Goal: Navigation & Orientation: Find specific page/section

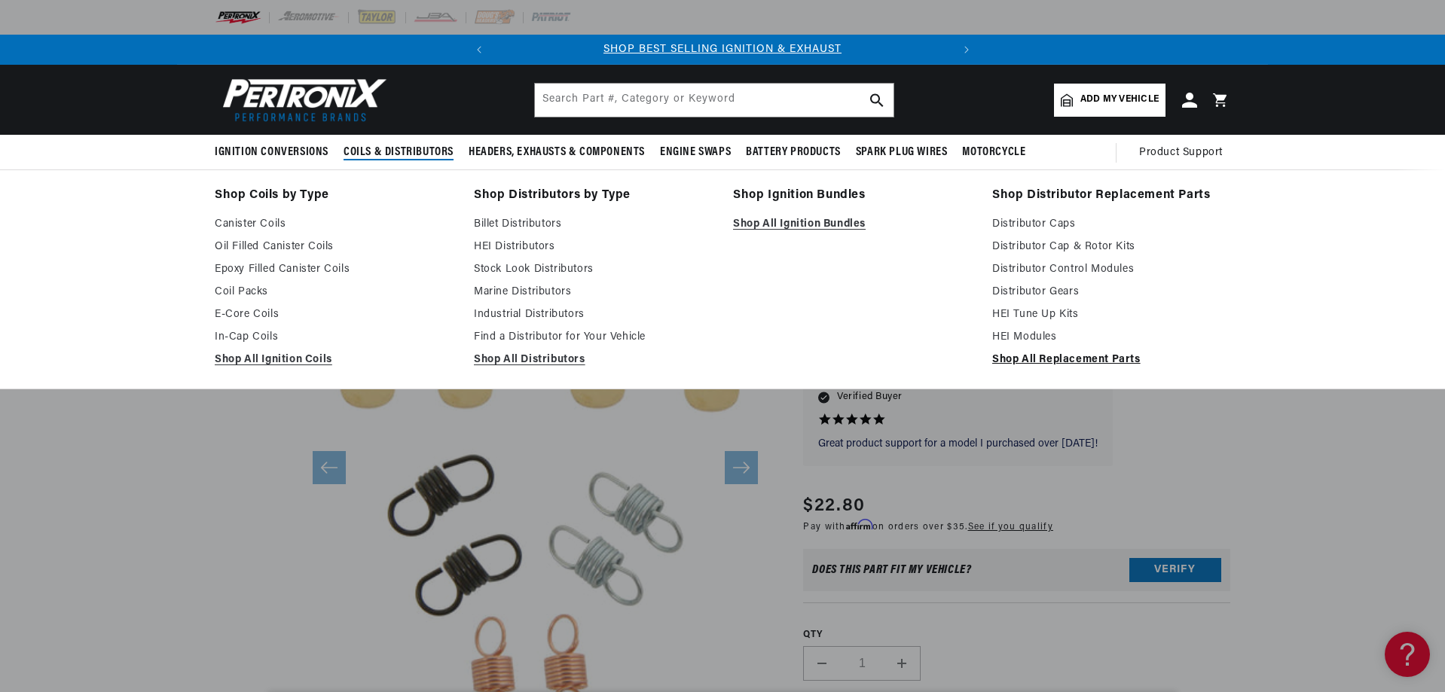
click at [1015, 361] on link "Shop All Replacement Parts" at bounding box center [1111, 360] width 238 height 18
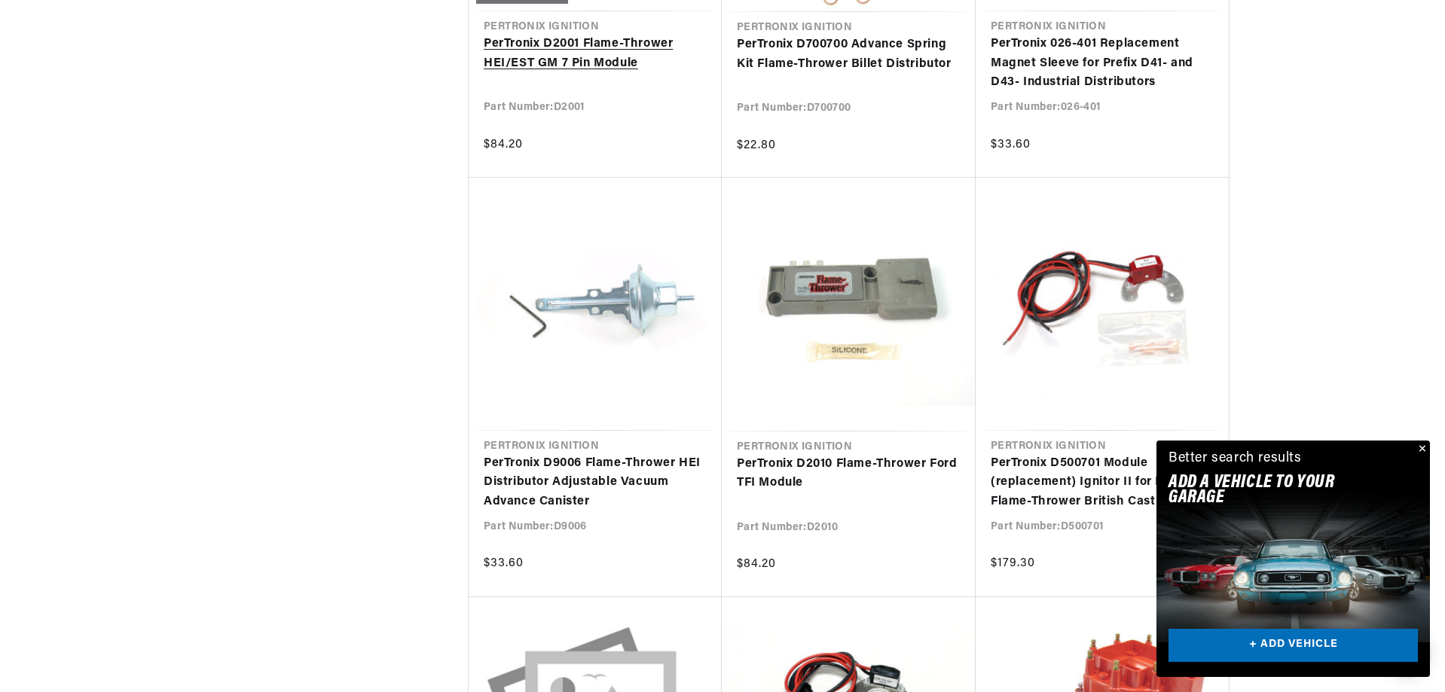
scroll to position [0, 457]
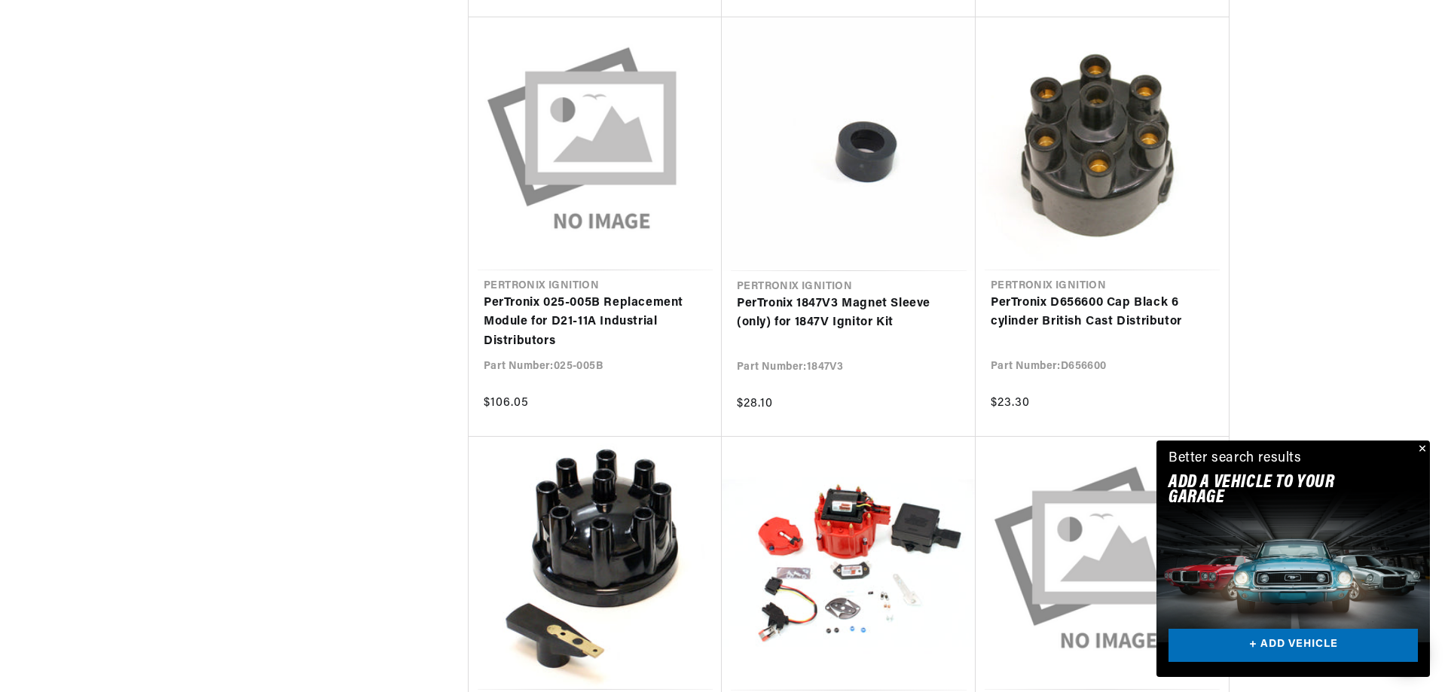
scroll to position [0, 457]
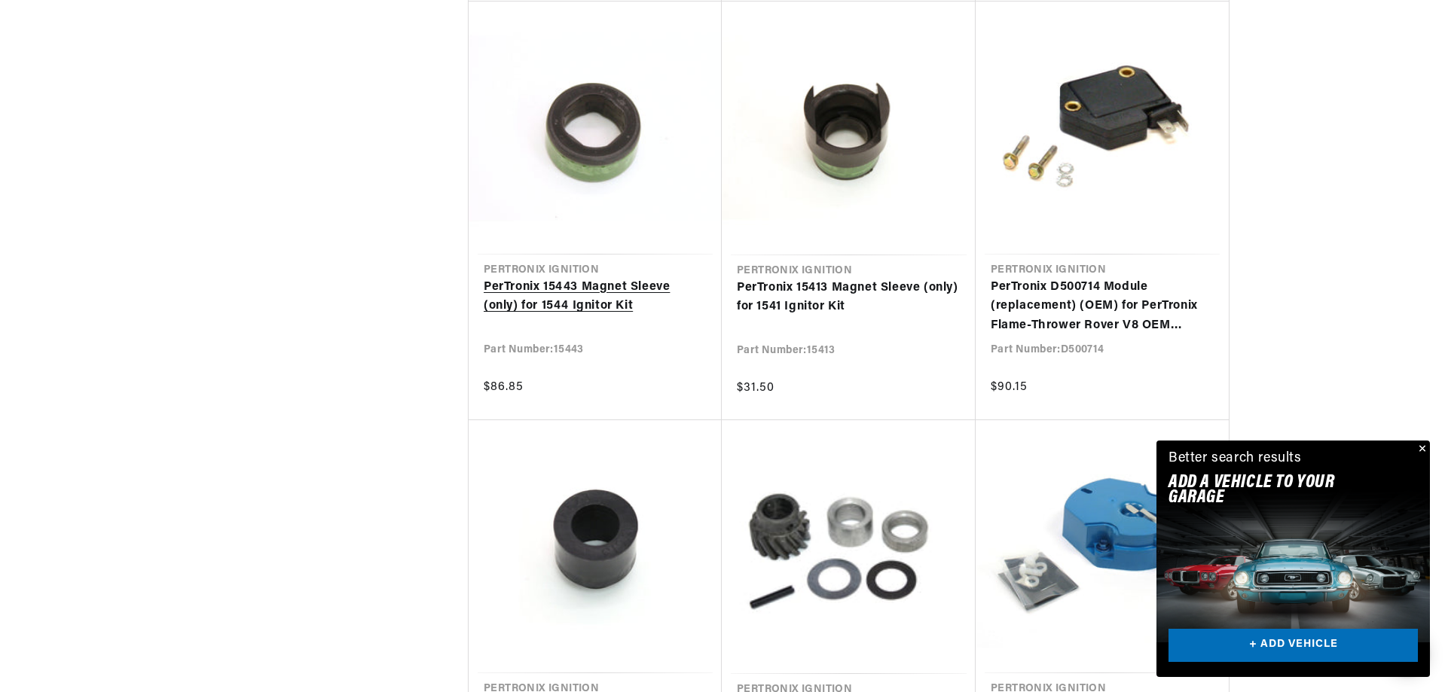
scroll to position [0, 414]
